Goal: Task Accomplishment & Management: Use online tool/utility

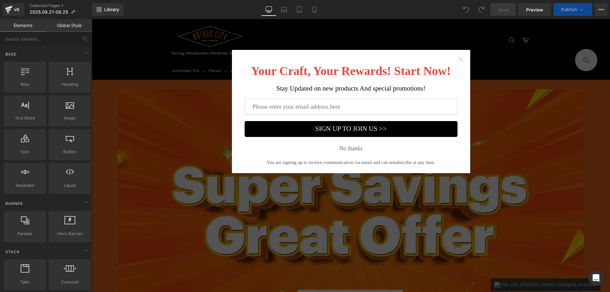
click at [458, 60] on icon "Close widget" at bounding box center [461, 59] width 6 height 6
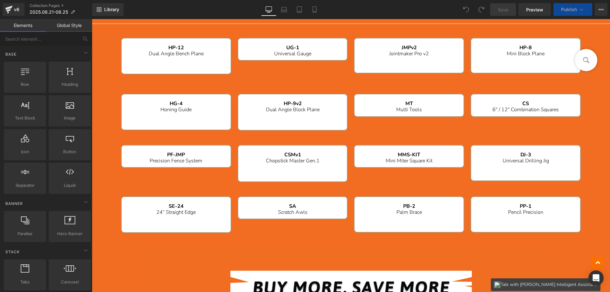
scroll to position [604, 0]
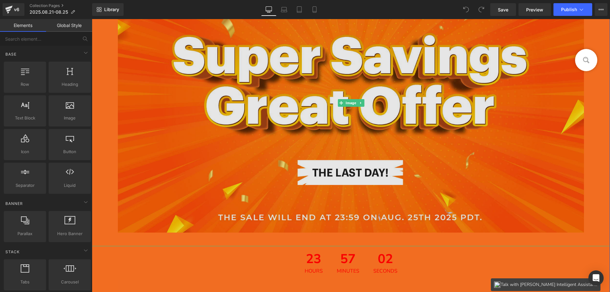
scroll to position [194, 0]
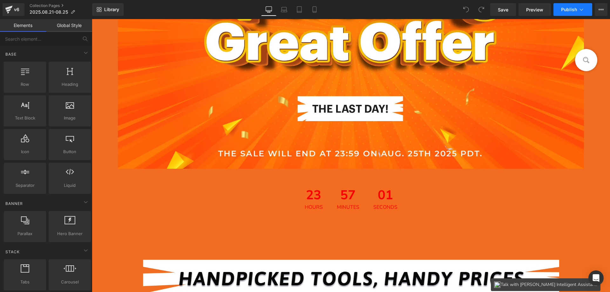
click at [568, 11] on span "Publish" at bounding box center [569, 9] width 16 height 5
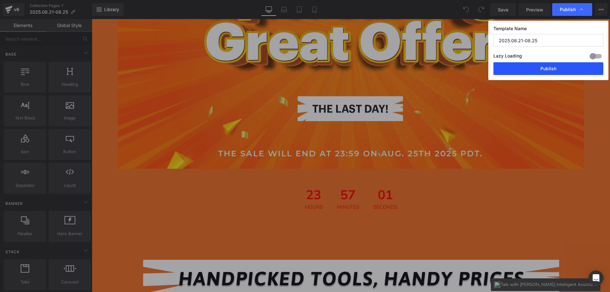
drag, startPoint x: 542, startPoint y: 67, endPoint x: 450, endPoint y: 48, distance: 93.8
click at [542, 67] on button "Publish" at bounding box center [549, 68] width 110 height 13
